Goal: Check status: Check status

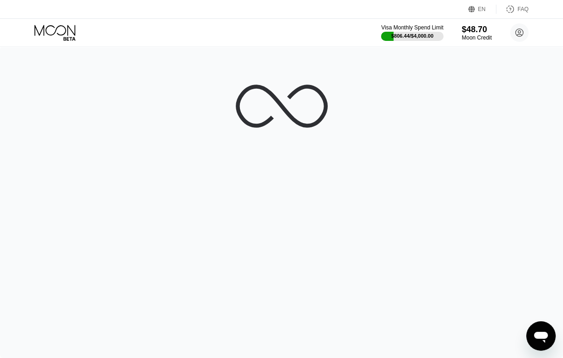
click at [225, 73] on div at bounding box center [281, 201] width 563 height 311
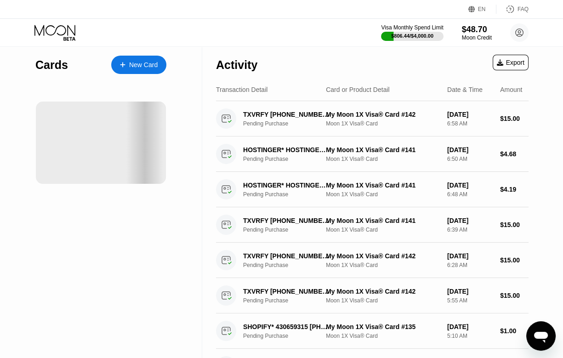
click at [225, 29] on div "Visa Monthly Spend Limit $806.44 / $4,000.00 $48.70 Moon Credit [EMAIL_ADDRESS]…" at bounding box center [281, 33] width 563 height 28
